Goal: Obtain resource: Obtain resource

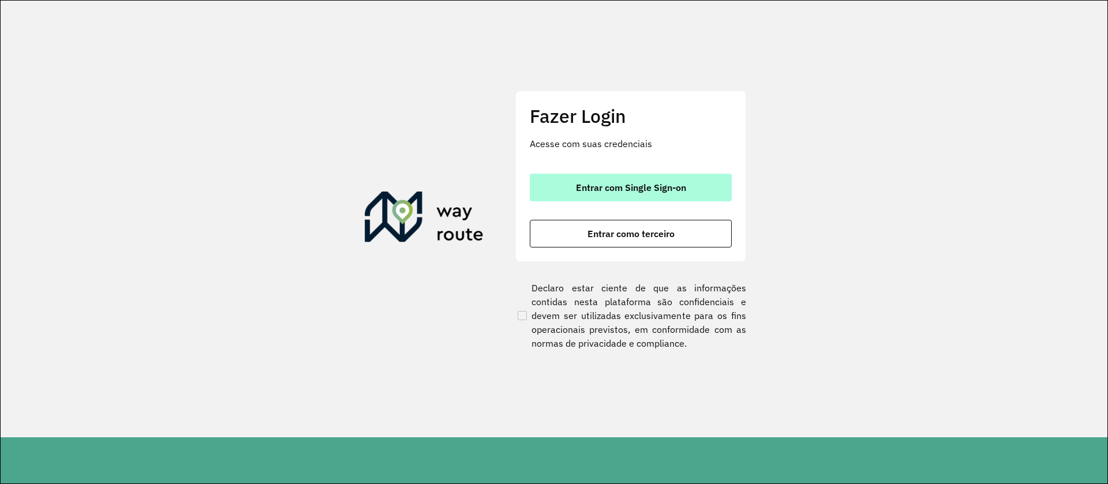
click at [631, 185] on span "Entrar com Single Sign-on" at bounding box center [631, 187] width 110 height 9
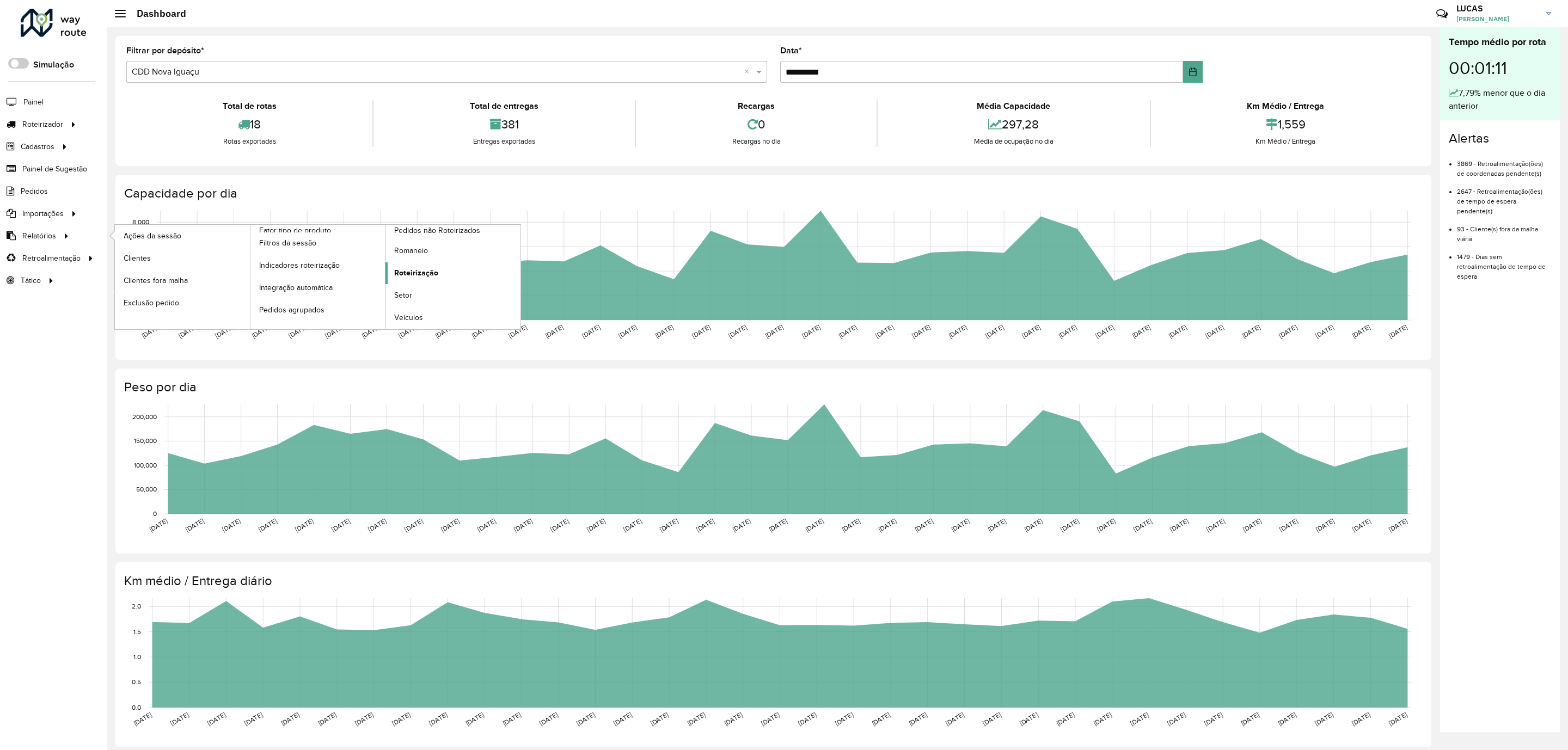
click at [413, 276] on span "Roteirização" at bounding box center [416, 273] width 44 height 11
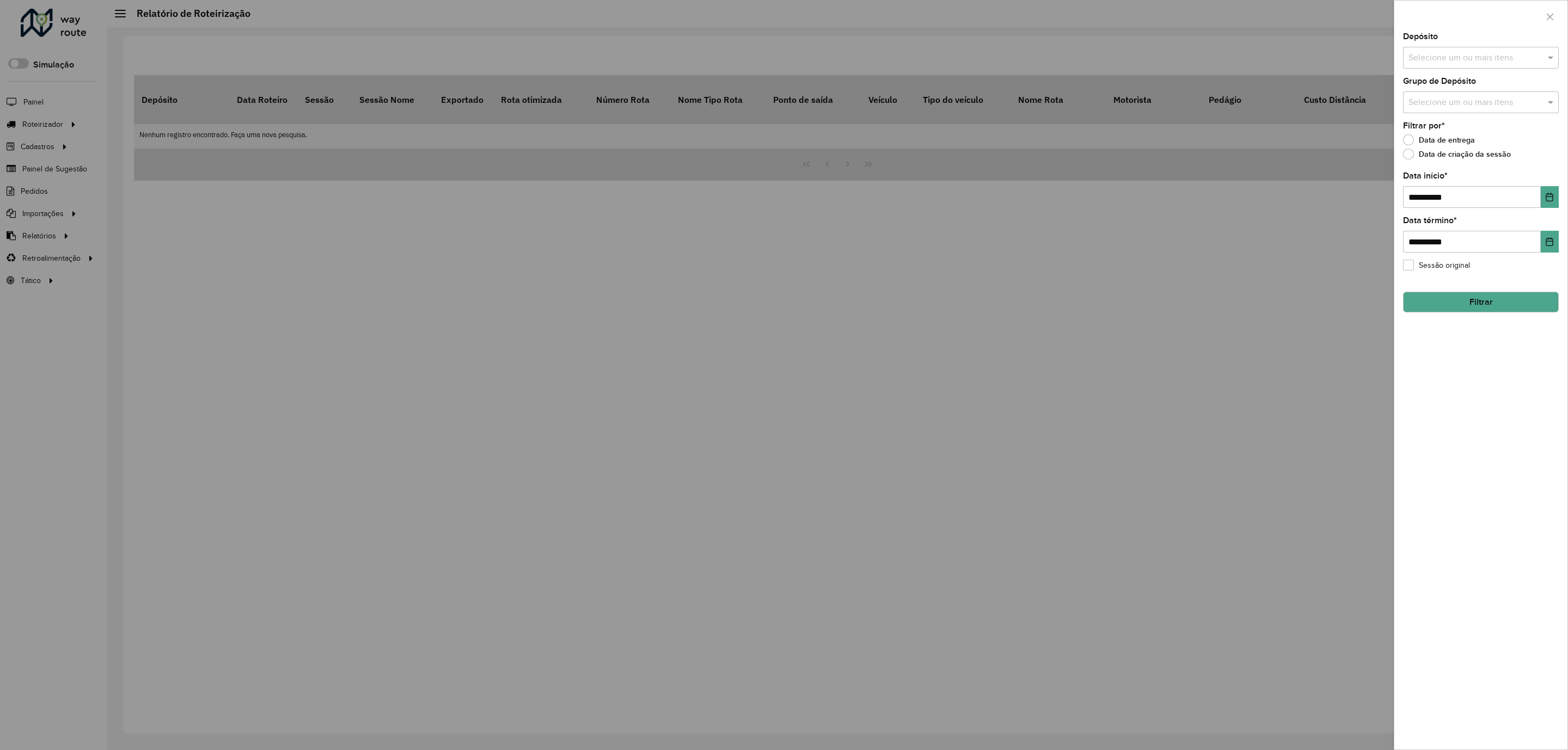
click at [1044, 50] on div "Selecione um ou mais itens" at bounding box center [1480, 58] width 156 height 22
click at [1044, 56] on input "text" at bounding box center [1476, 58] width 140 height 13
type input "******"
click at [1044, 128] on div "CDD Diadema" at bounding box center [1480, 131] width 154 height 19
click at [1044, 26] on div at bounding box center [1480, 17] width 173 height 32
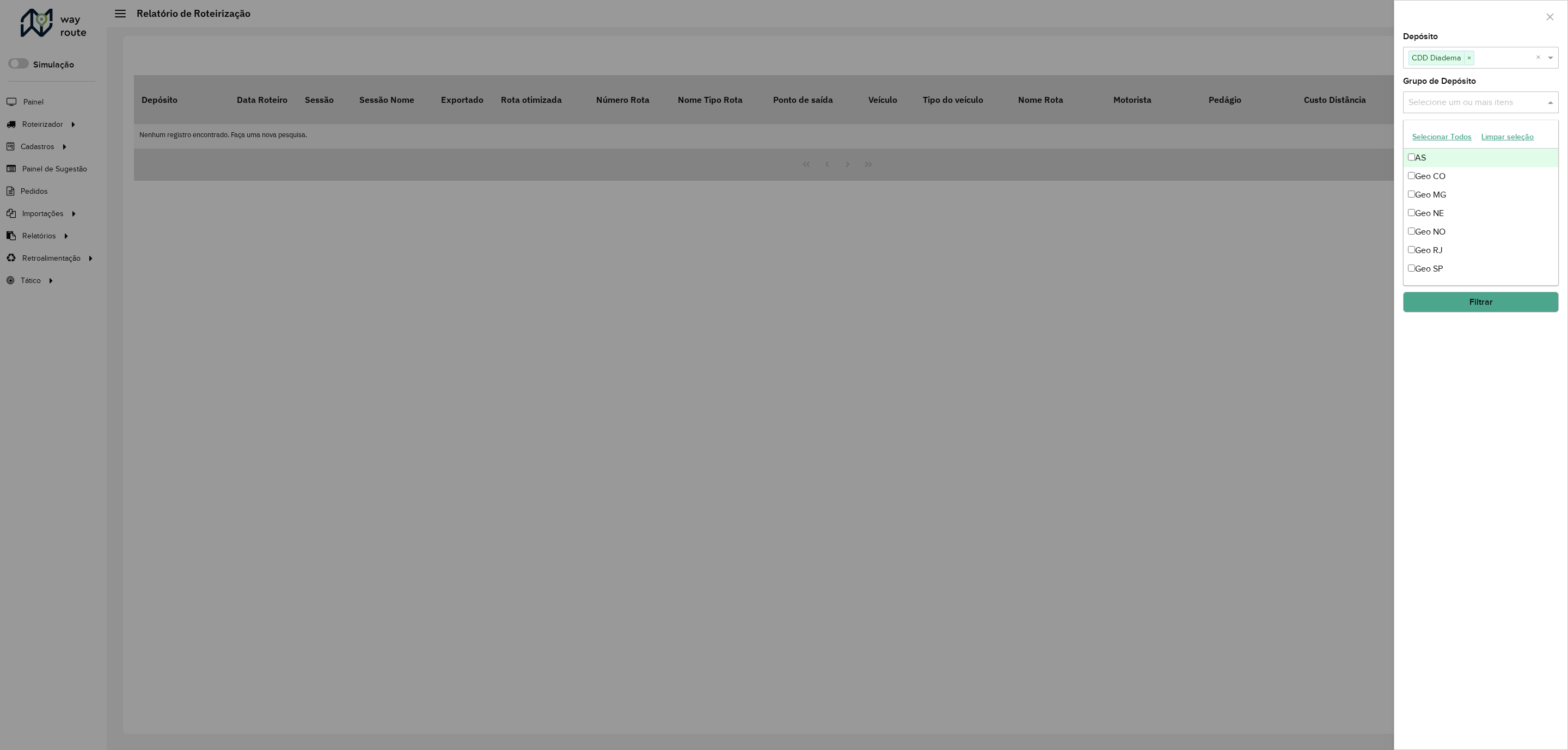
click at [1044, 98] on input "text" at bounding box center [1476, 103] width 140 height 13
click at [1044, 77] on div "Grupo de Depósito Selecione um ou mais itens" at bounding box center [1480, 95] width 156 height 36
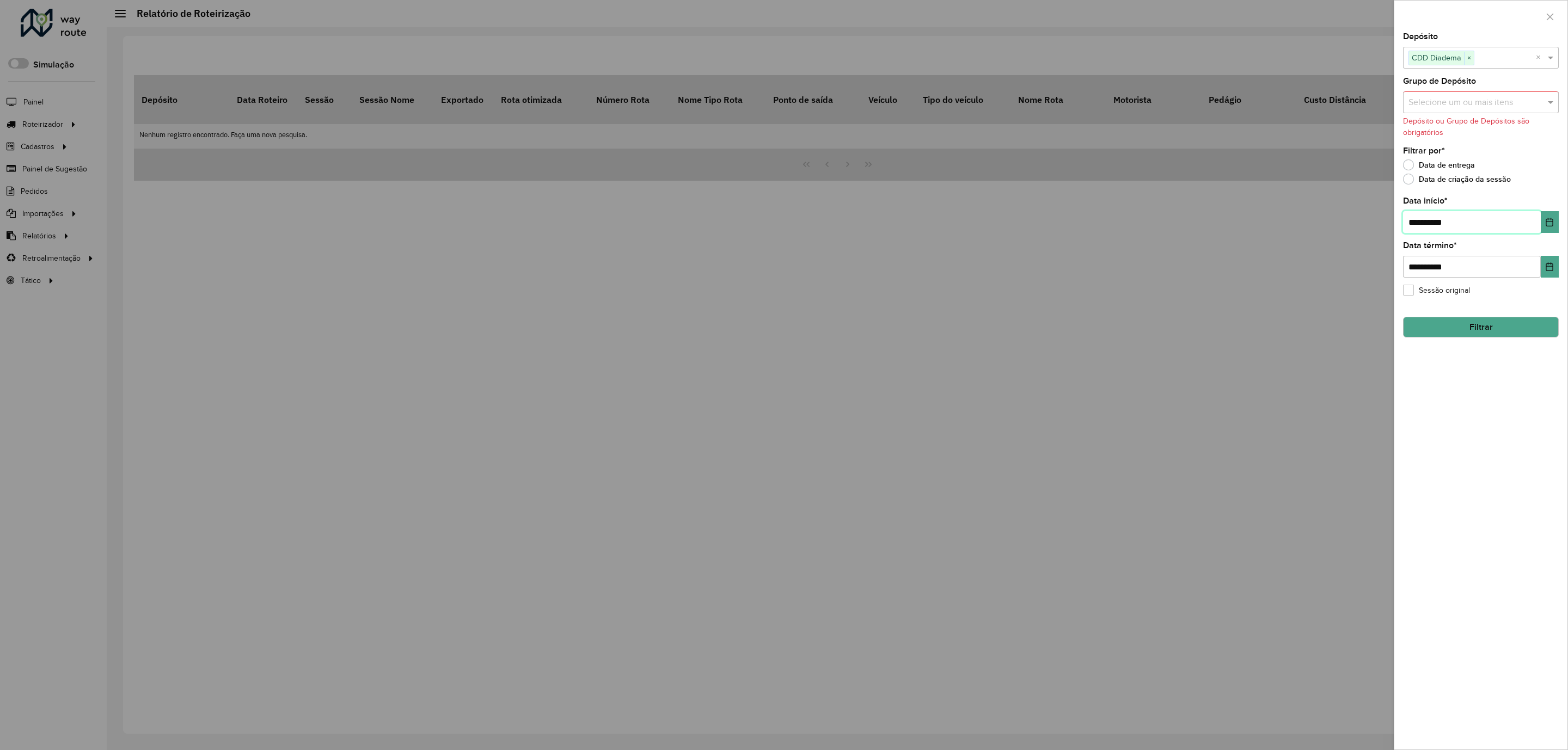
click at [1044, 229] on input "**********" at bounding box center [1472, 222] width 138 height 22
click at [1044, 226] on icon "Choose Date" at bounding box center [1549, 222] width 8 height 8
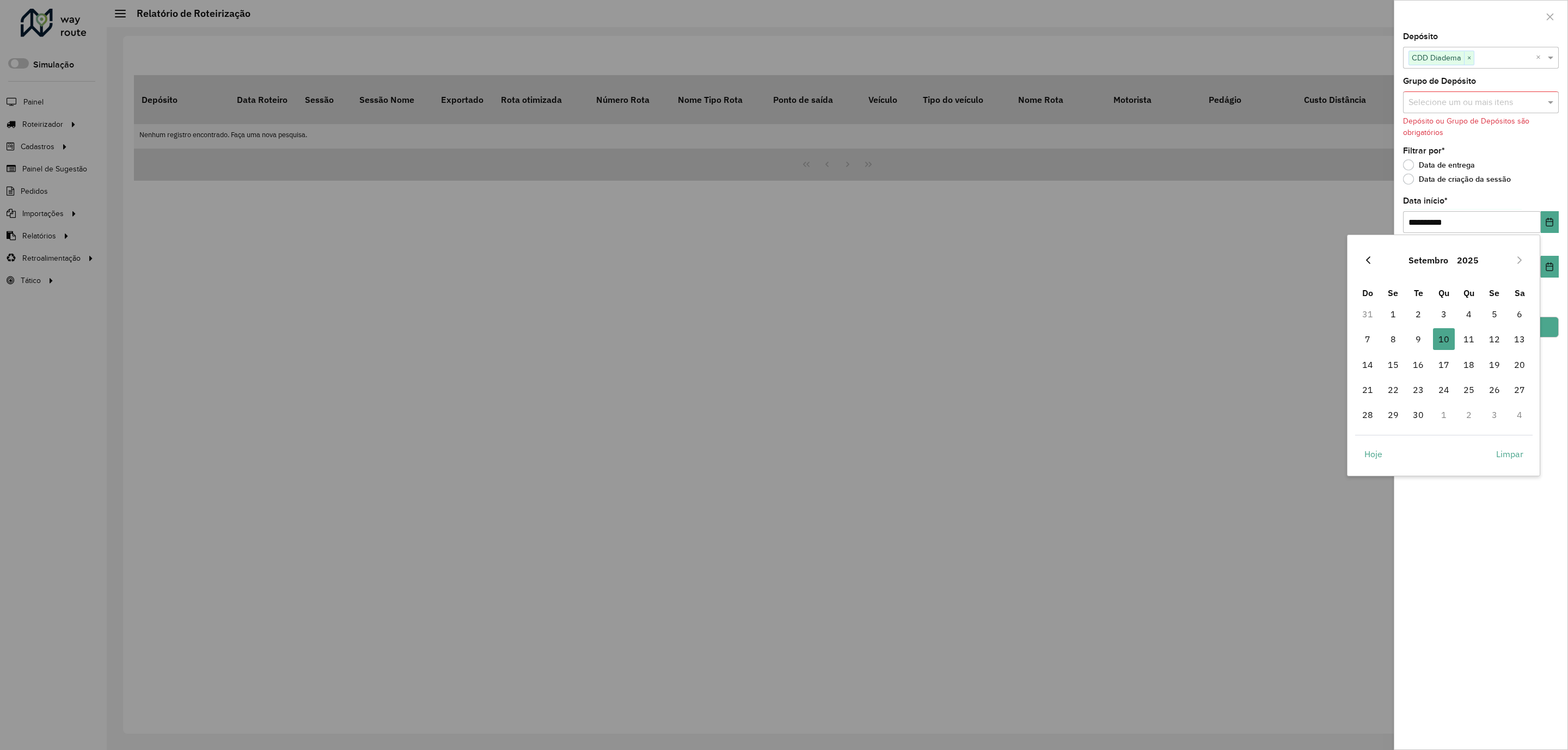
click at [1044, 260] on button "Previous Month" at bounding box center [1368, 260] width 17 height 17
click at [1044, 312] on span "1" at bounding box center [1493, 313] width 22 height 22
type input "**********"
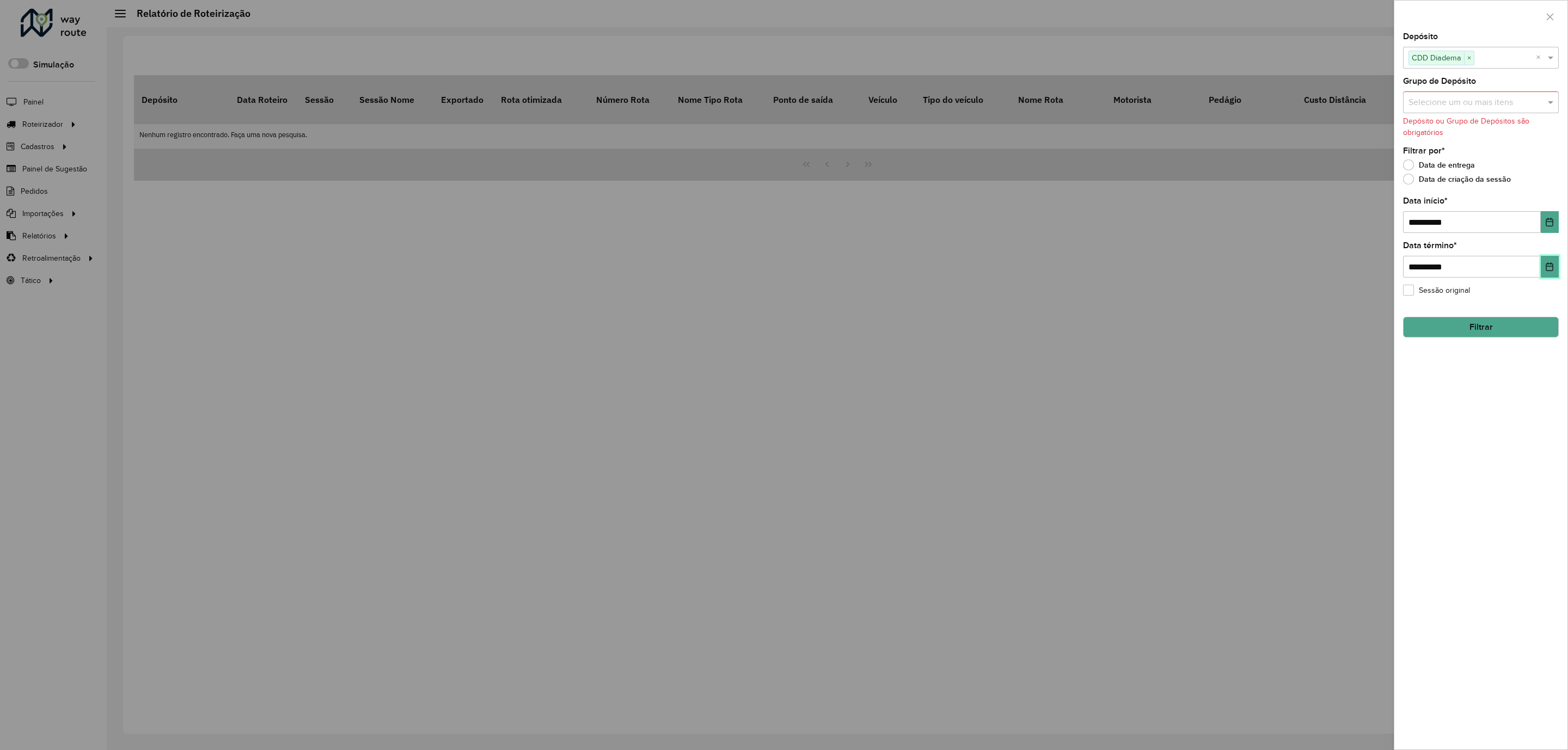
click at [1044, 271] on icon "Choose Date" at bounding box center [1549, 266] width 8 height 8
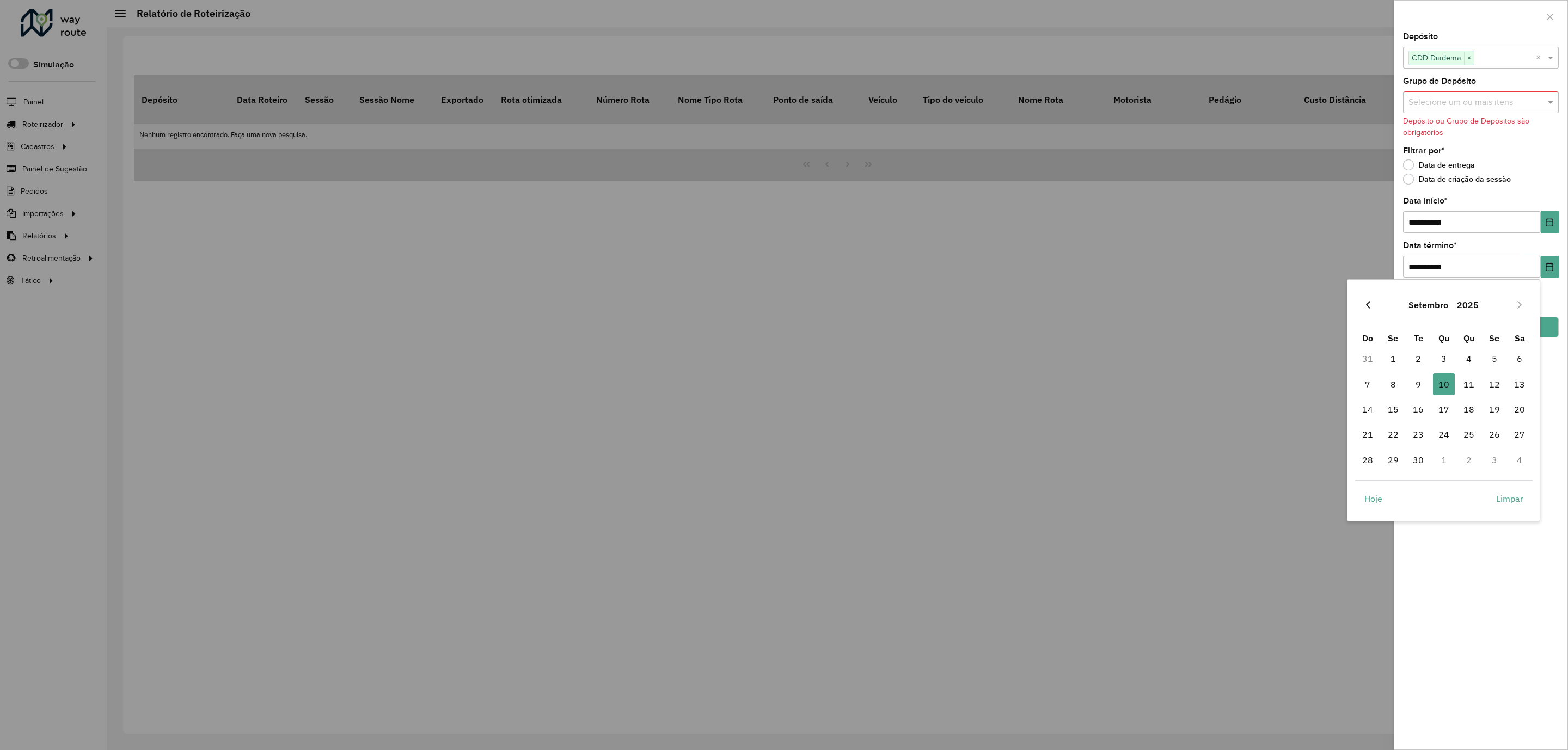
click at [1044, 307] on icon "Previous Month" at bounding box center [1367, 305] width 8 height 8
click at [1044, 457] on span "31" at bounding box center [1367, 485] width 22 height 22
type input "**********"
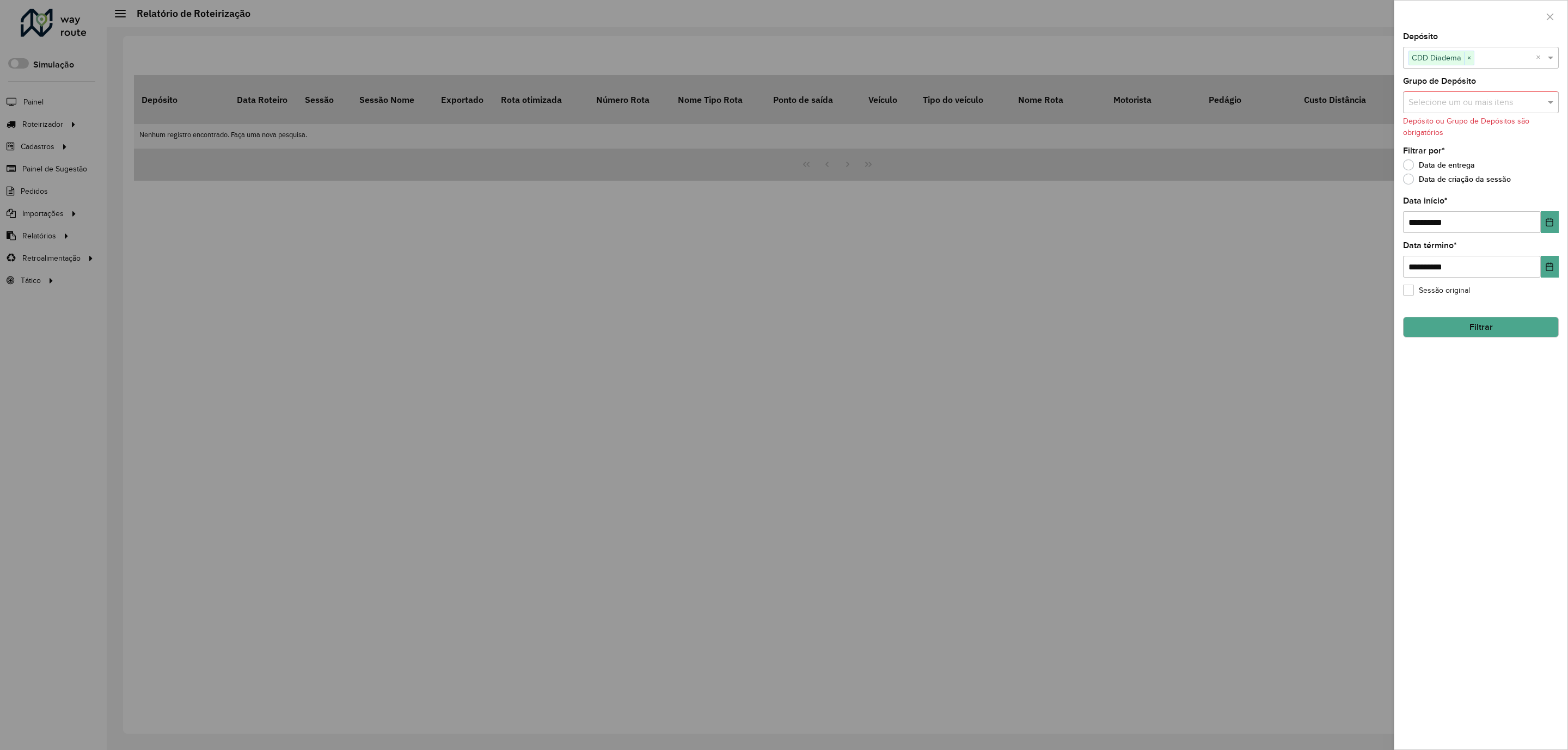
drag, startPoint x: 1470, startPoint y: 557, endPoint x: 1465, endPoint y: 483, distance: 74.2
click at [1044, 457] on div "**********" at bounding box center [1480, 392] width 173 height 717
click at [1044, 325] on button "Filtrar" at bounding box center [1480, 327] width 156 height 21
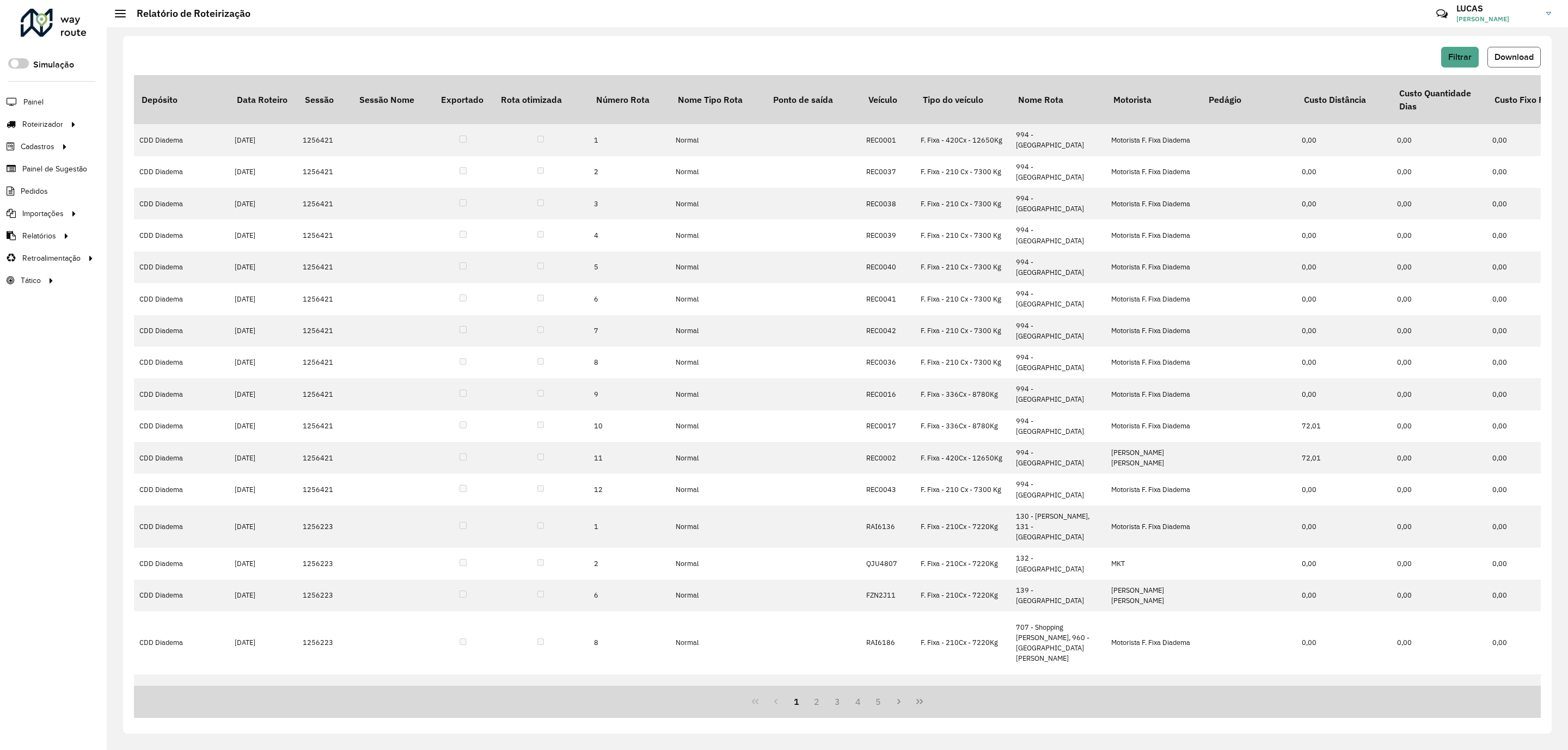
click at [1044, 61] on span "Download" at bounding box center [1514, 57] width 40 height 9
click at [1044, 53] on span "Filtrar" at bounding box center [1460, 57] width 24 height 9
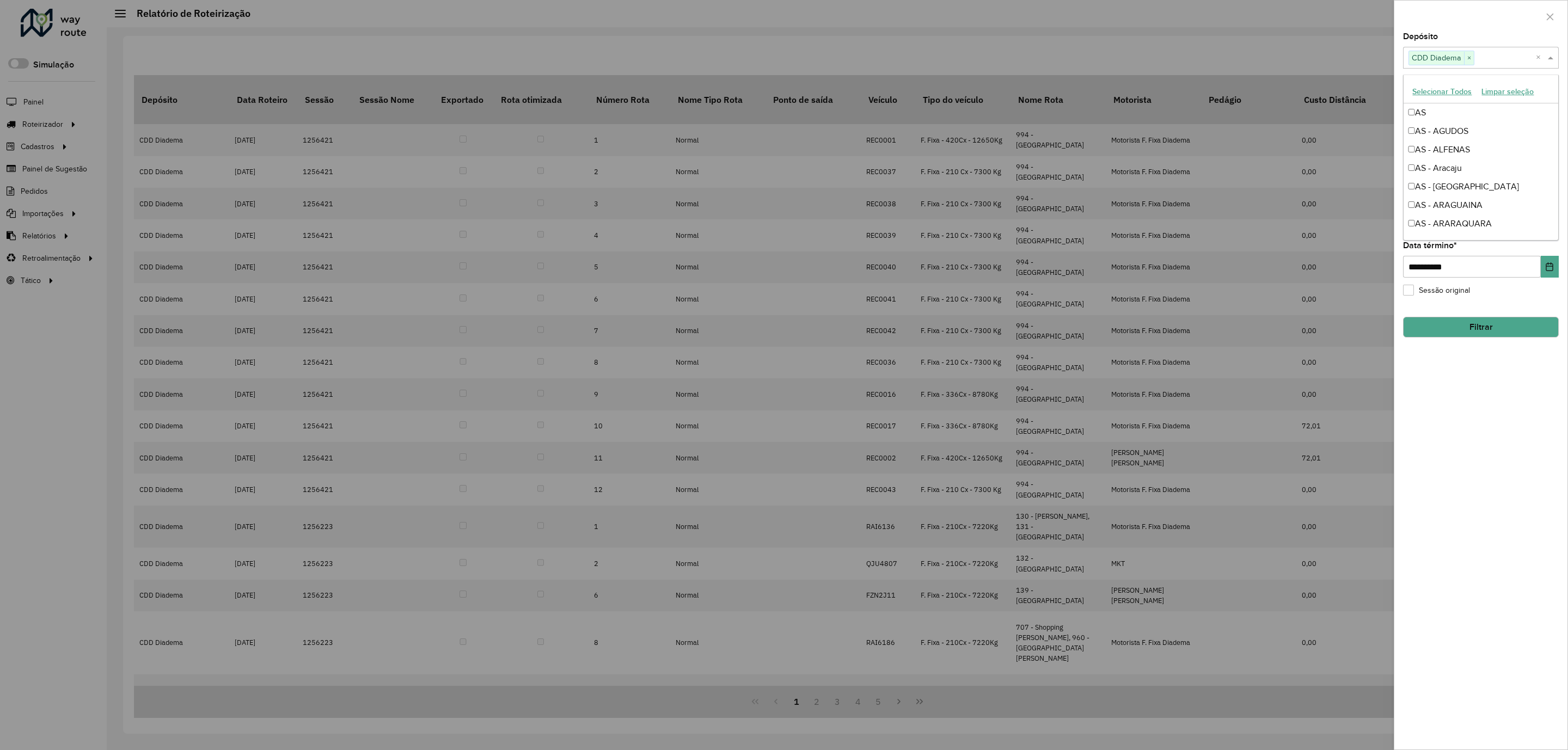
scroll to position [2368, 0]
click at [1044, 13] on div at bounding box center [1480, 17] width 173 height 32
click at [1044, 223] on button "Choose Date" at bounding box center [1549, 222] width 18 height 22
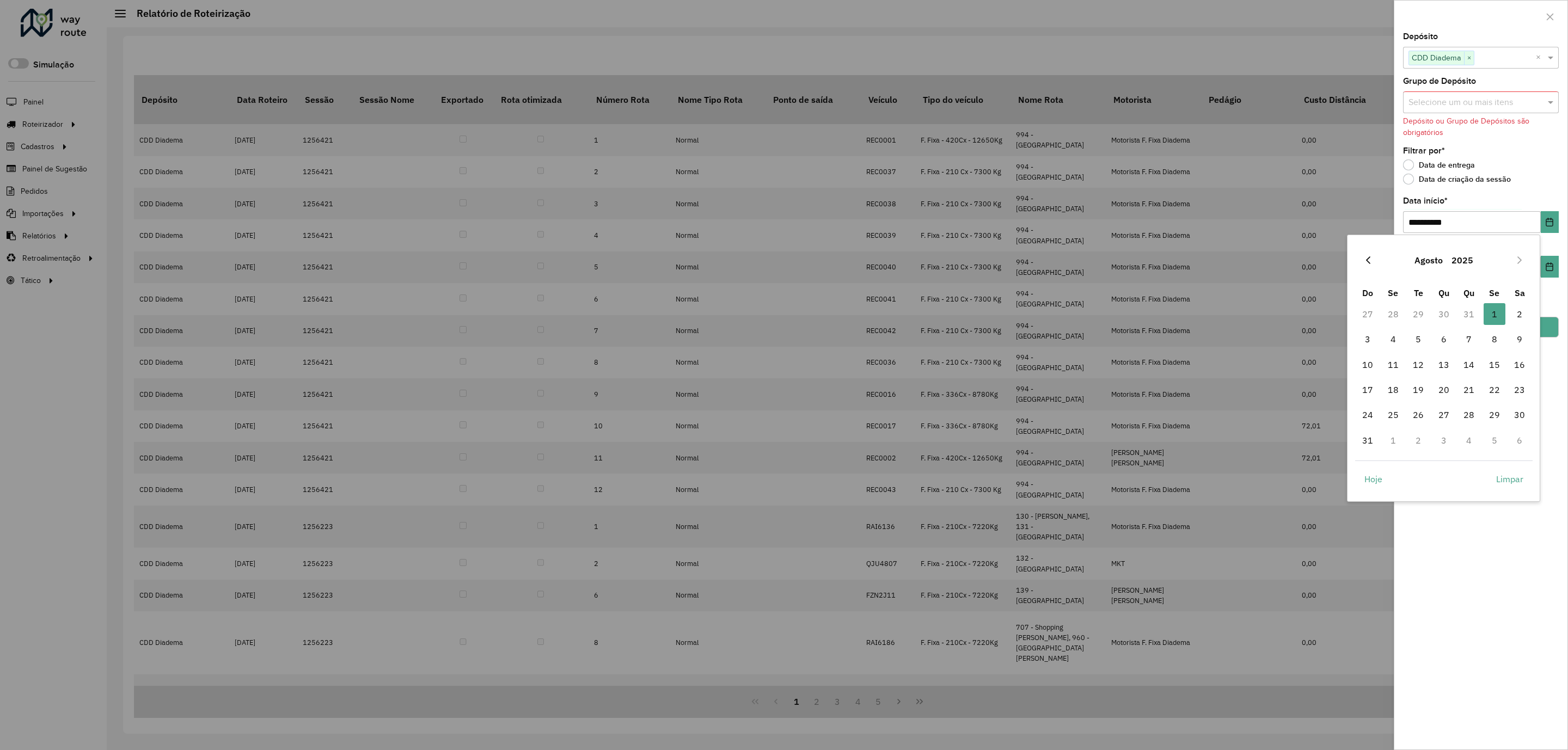
click at [1044, 266] on button "Previous Month" at bounding box center [1368, 260] width 17 height 17
click at [1044, 312] on span "1" at bounding box center [1418, 313] width 22 height 22
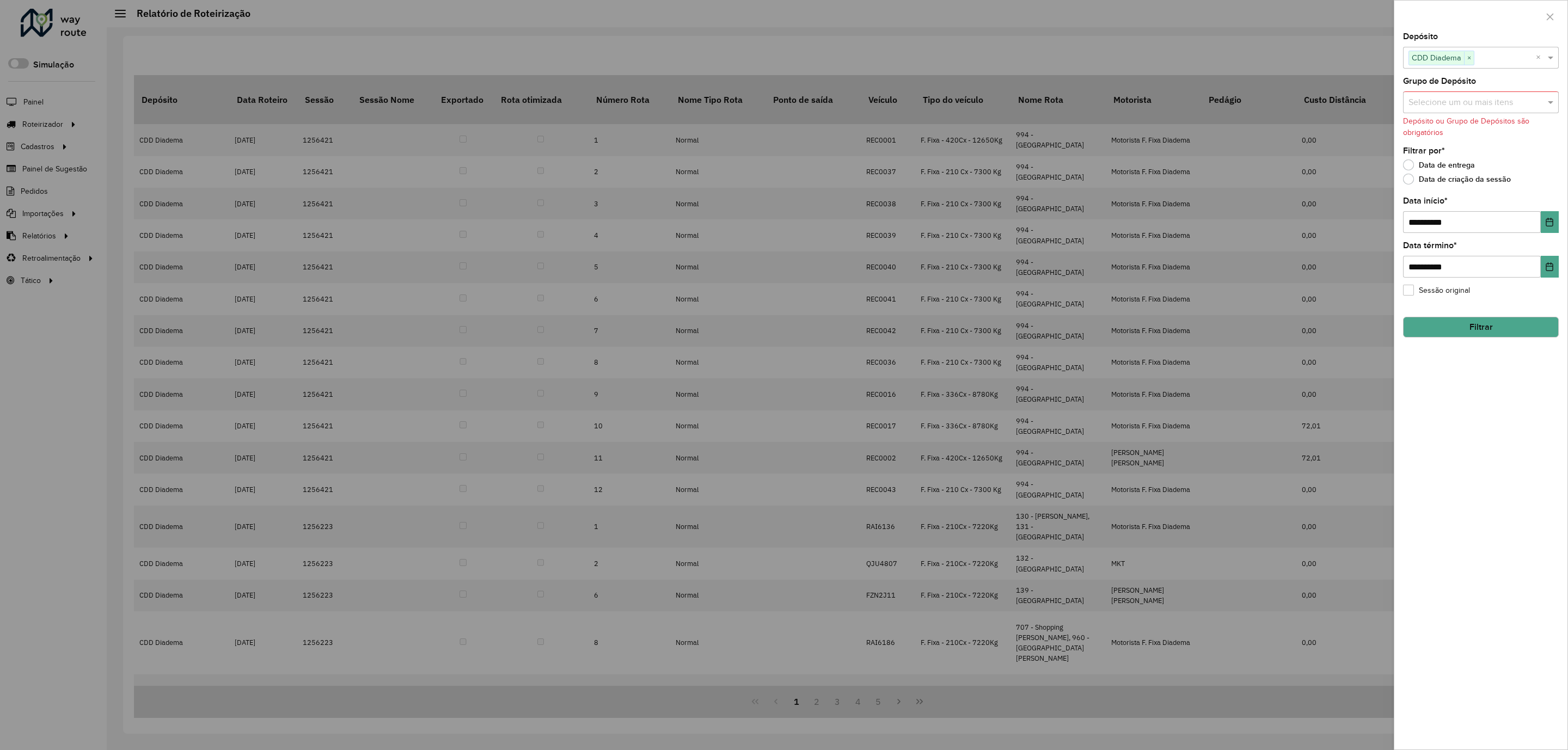
click at [1044, 329] on button "Filtrar" at bounding box center [1480, 327] width 156 height 21
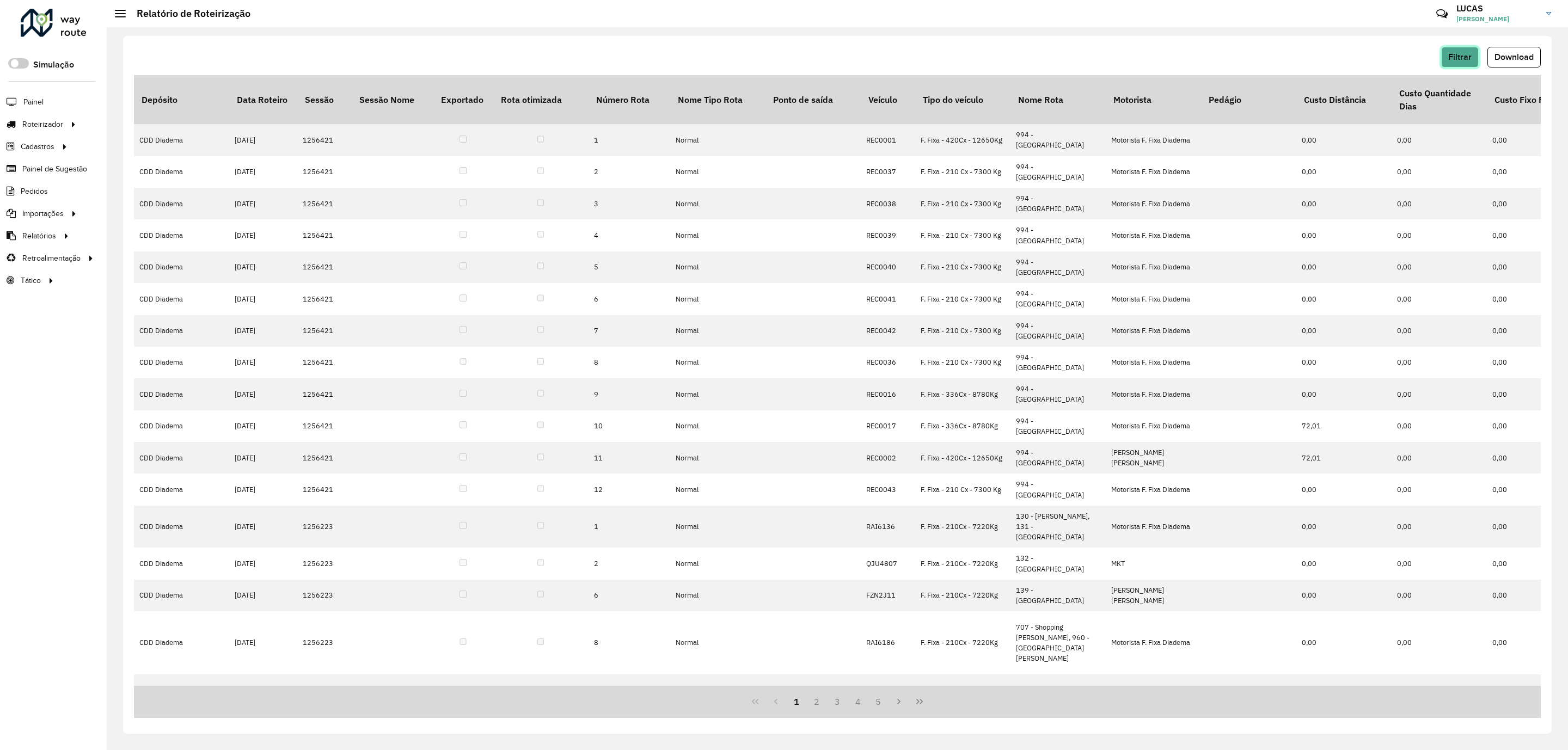
click at [1044, 59] on span "Filtrar" at bounding box center [1460, 57] width 24 height 9
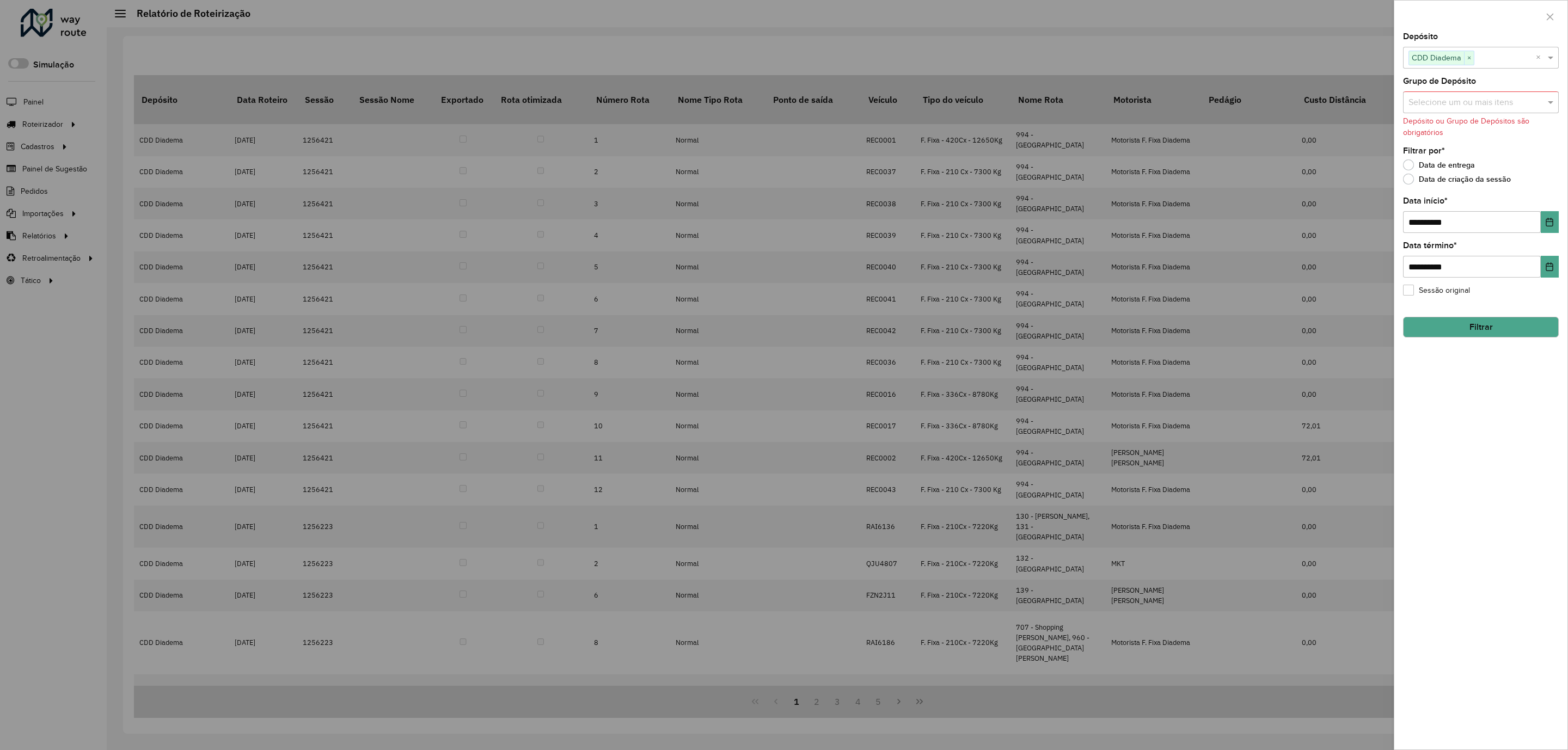
click at [1044, 330] on button "Filtrar" at bounding box center [1480, 327] width 156 height 21
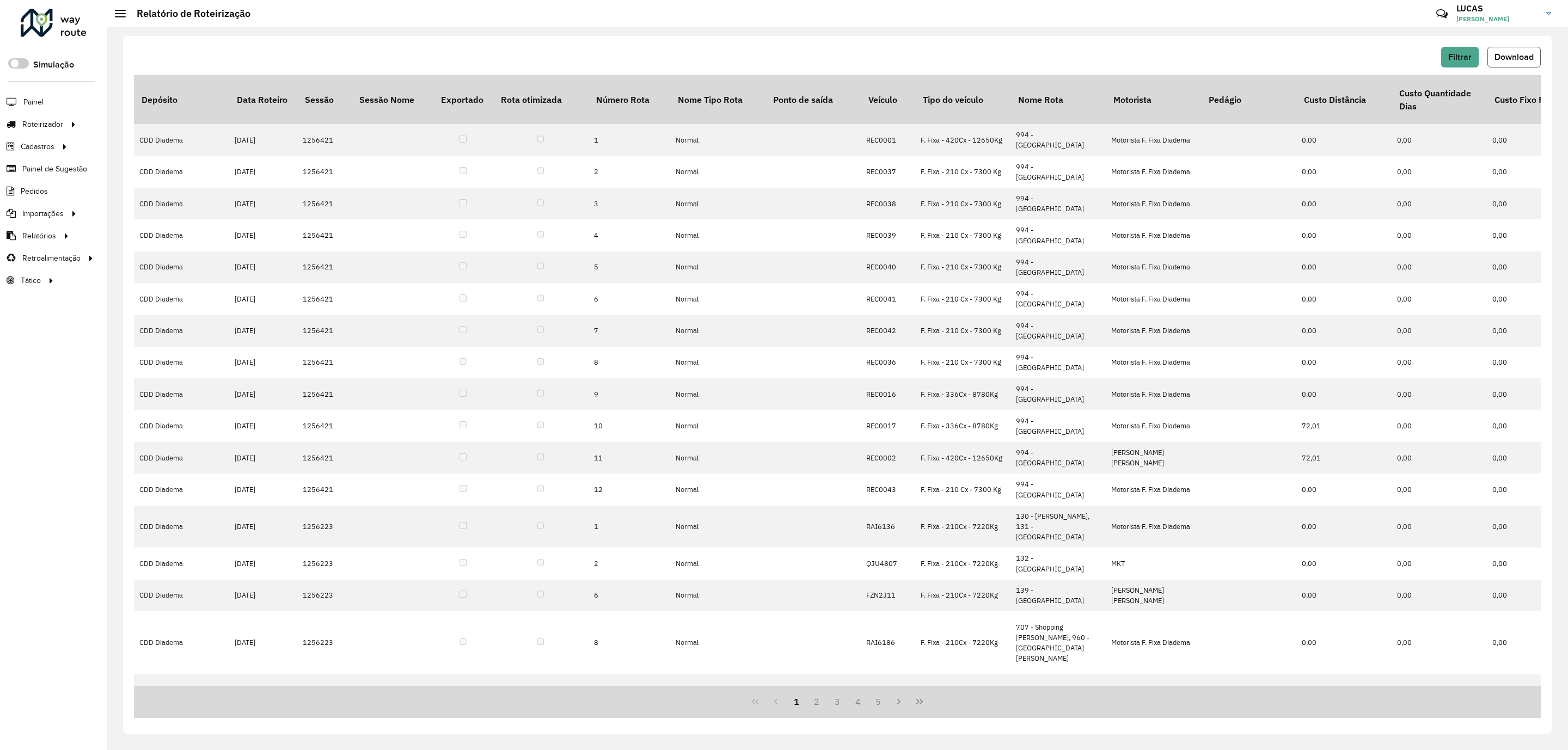
click at [1044, 56] on span "Download" at bounding box center [1514, 57] width 40 height 9
